Goal: Task Accomplishment & Management: Manage account settings

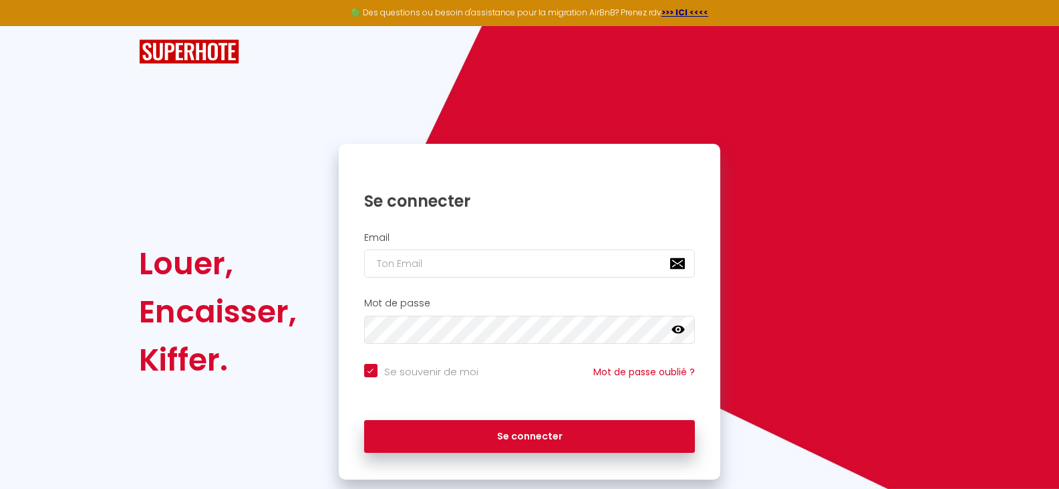
checkbox input "true"
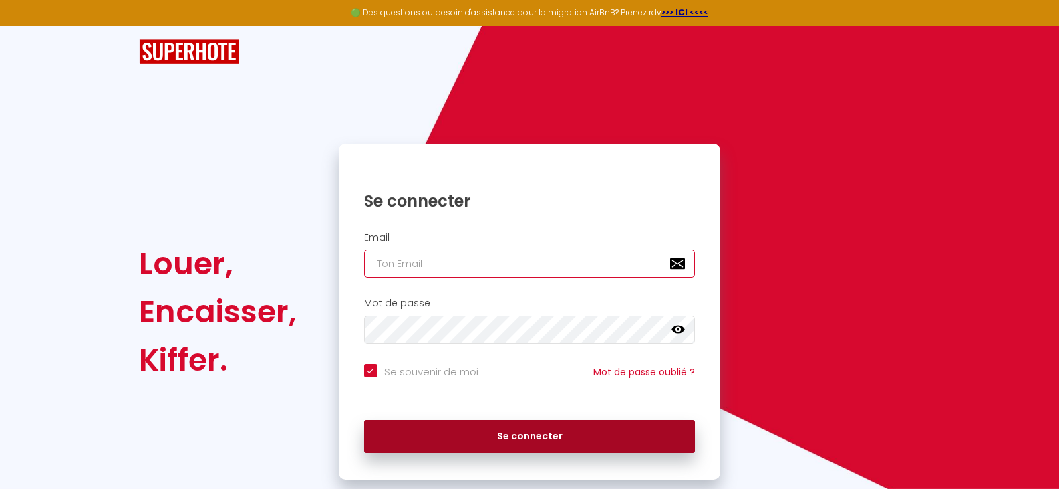
type input "[EMAIL_ADDRESS][DOMAIN_NAME]"
click at [422, 429] on button "Se connecter" at bounding box center [530, 436] width 332 height 33
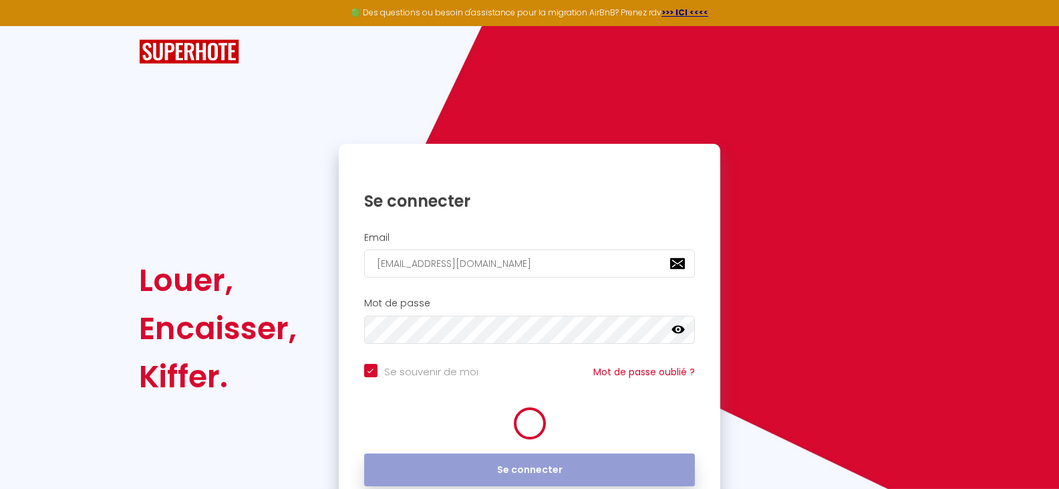
checkbox input "true"
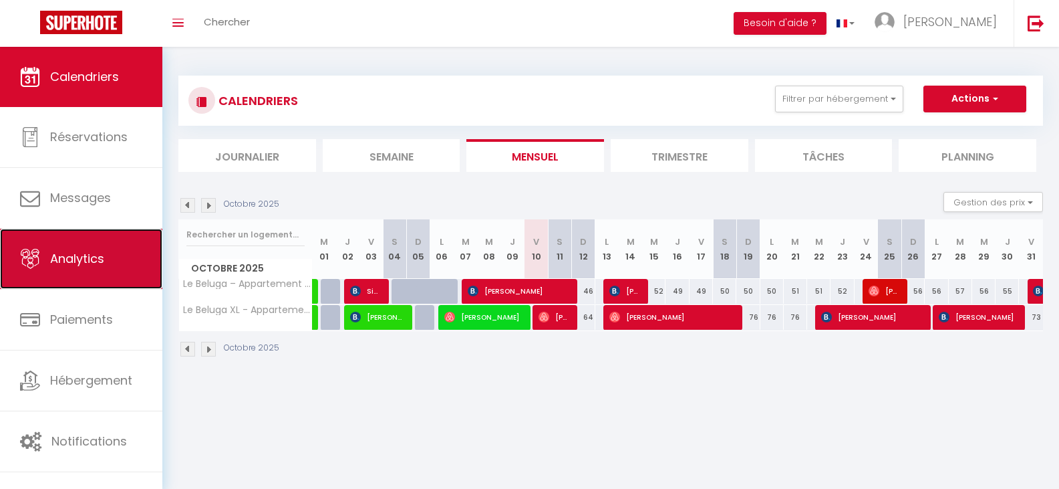
click at [114, 273] on link "Analytics" at bounding box center [81, 259] width 162 height 60
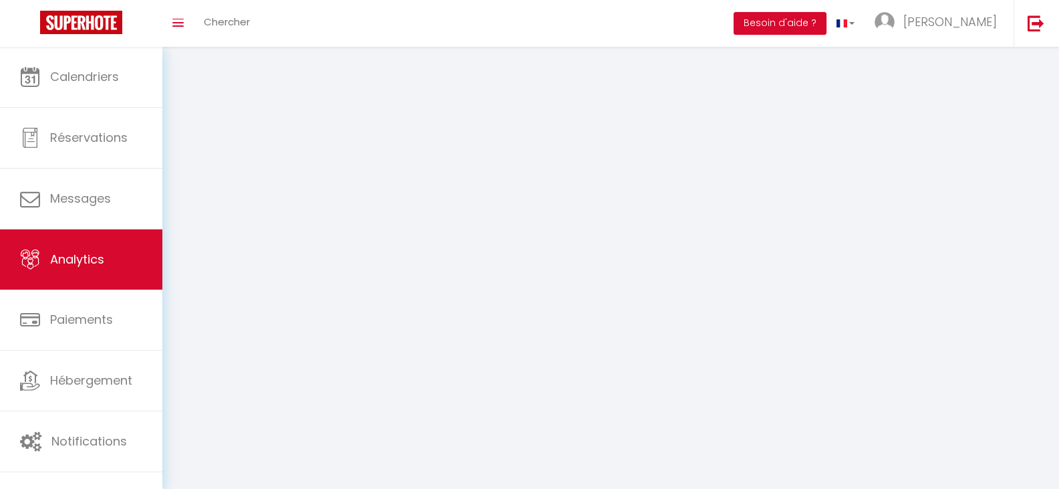
select select "2025"
select select "10"
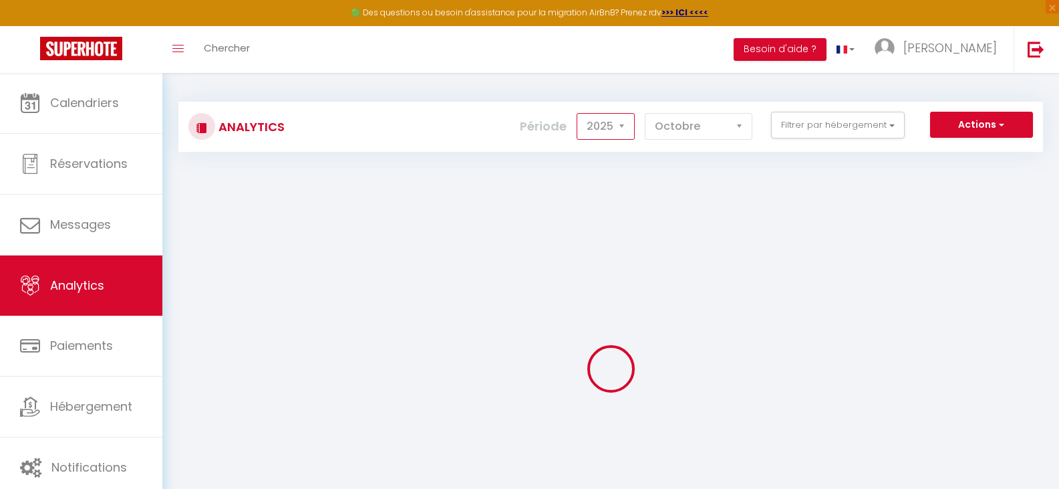
click at [611, 126] on select "2014 2015 2016 2017 2018 2019 2020 2021 2022 2023 2024 2025 2026 2027" at bounding box center [606, 126] width 58 height 27
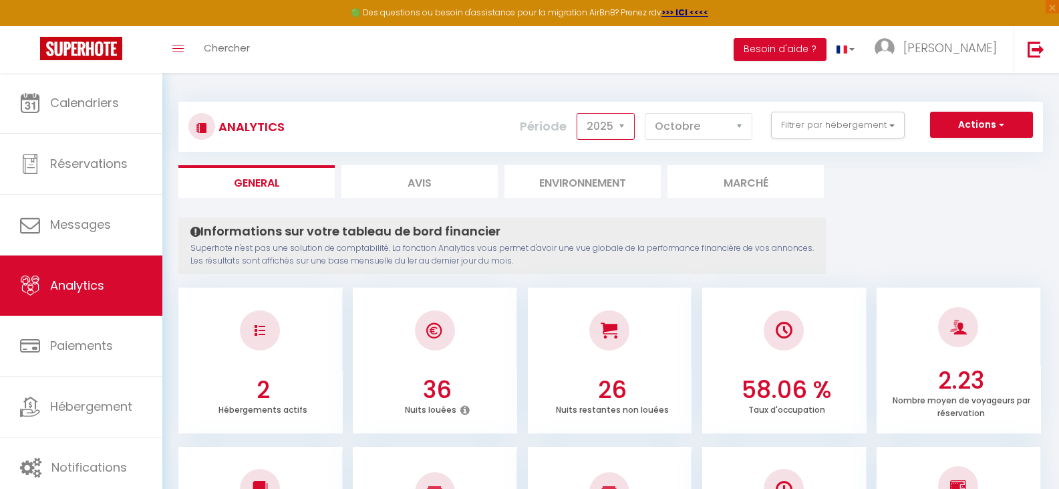
select select "2021"
click at [578, 113] on select "2014 2015 2016 2017 2018 2019 2020 2021 2022 2023 2024 2025 2026 2027" at bounding box center [606, 126] width 58 height 27
